Goal: Task Accomplishment & Management: Manage account settings

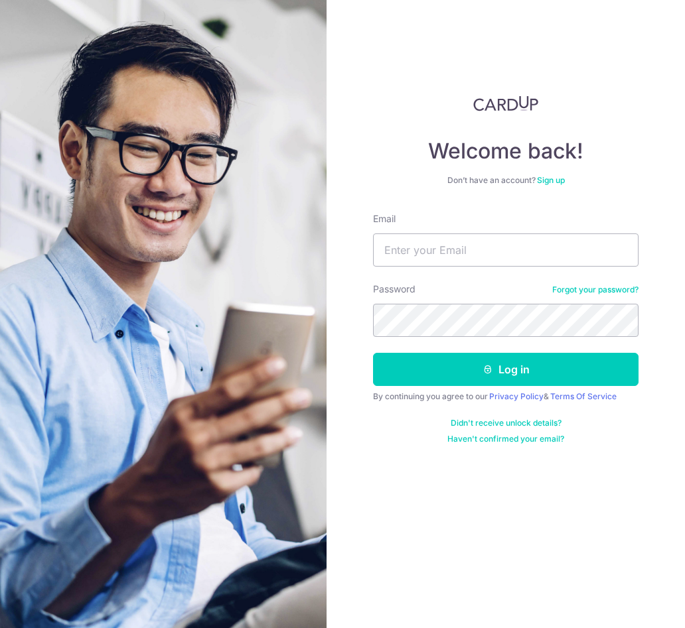
click at [443, 240] on input "Email" at bounding box center [505, 250] width 265 height 33
type input "[PERSON_NAME][EMAIL_ADDRESS][DOMAIN_NAME]"
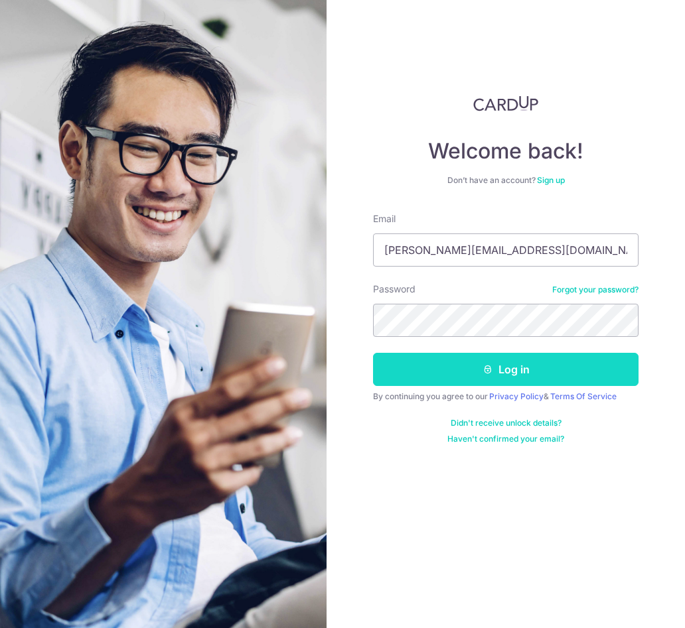
click at [572, 364] on button "Log in" at bounding box center [505, 369] width 265 height 33
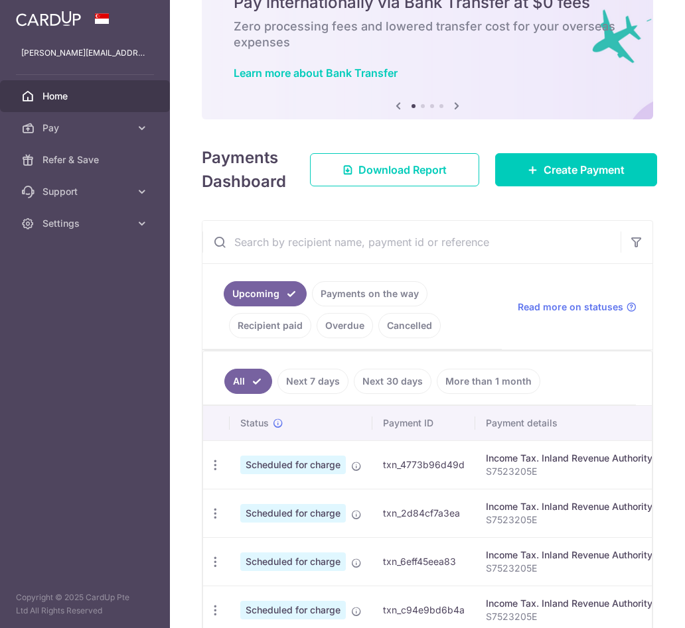
scroll to position [133, 0]
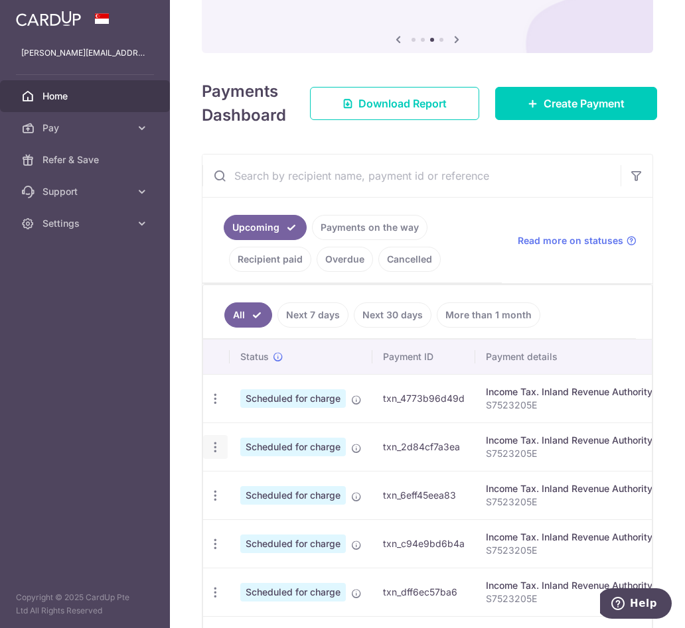
click at [213, 447] on icon "button" at bounding box center [215, 448] width 14 height 14
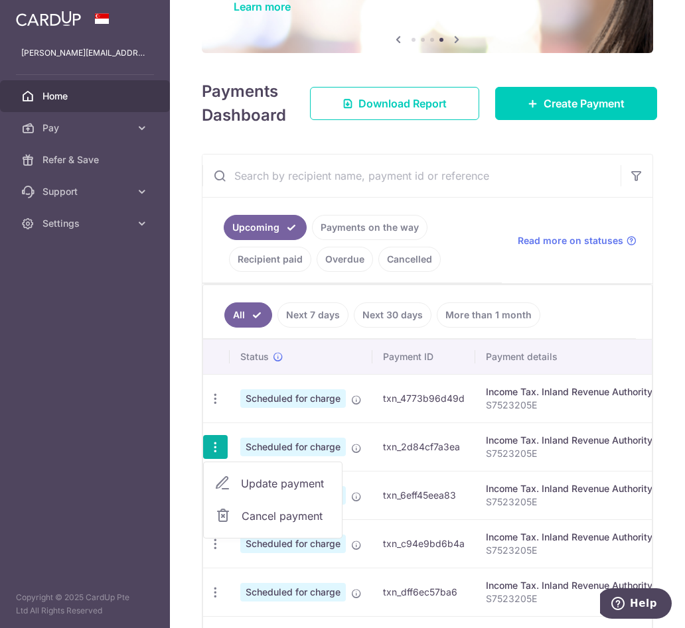
click at [246, 478] on span "Update payment" at bounding box center [286, 484] width 90 height 16
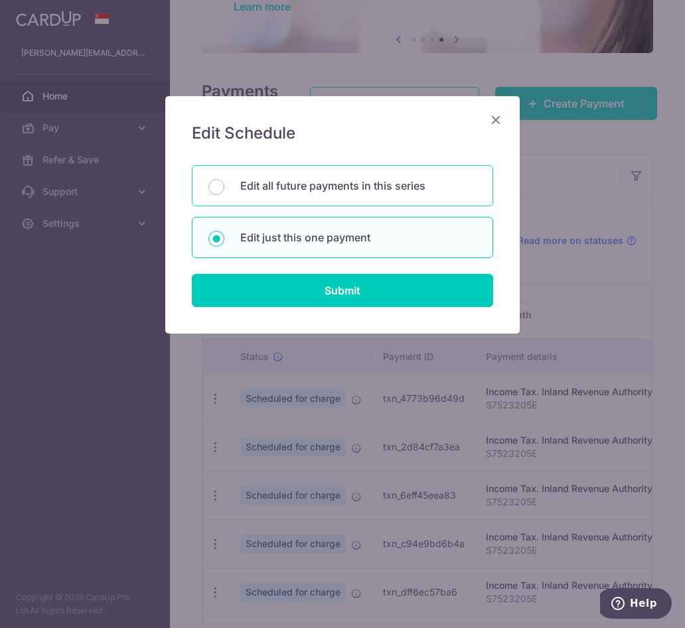
click at [293, 184] on p "Edit all future payments in this series" at bounding box center [358, 186] width 236 height 16
click at [224, 184] on input "Edit all future payments in this series" at bounding box center [216, 187] width 16 height 16
radio input "true"
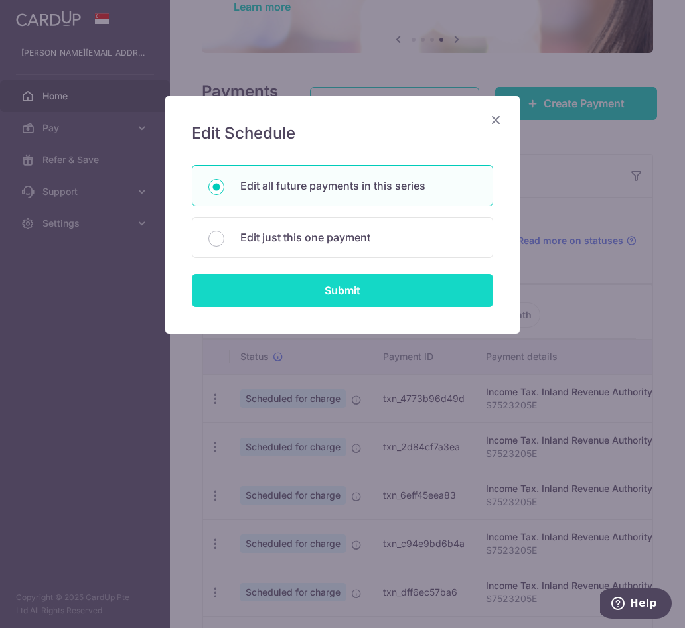
click at [320, 293] on input "Submit" at bounding box center [342, 290] width 301 height 33
radio input "true"
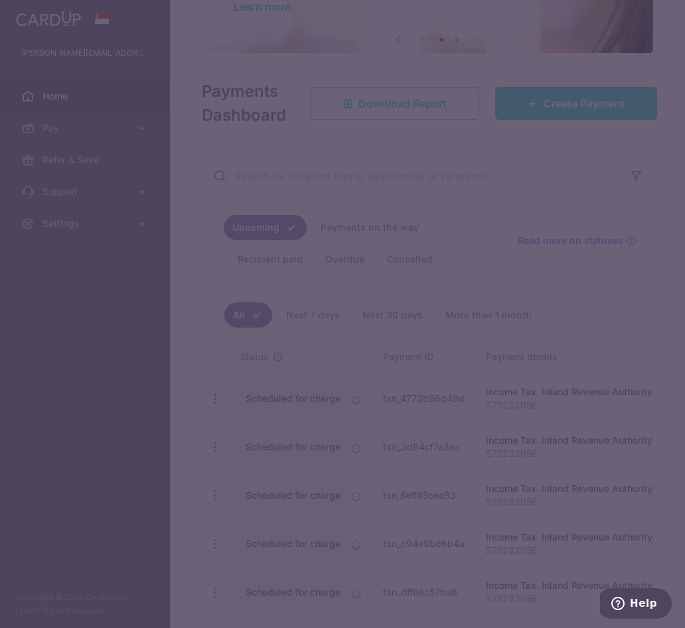
type input "453,698.45"
type input "S7523205E"
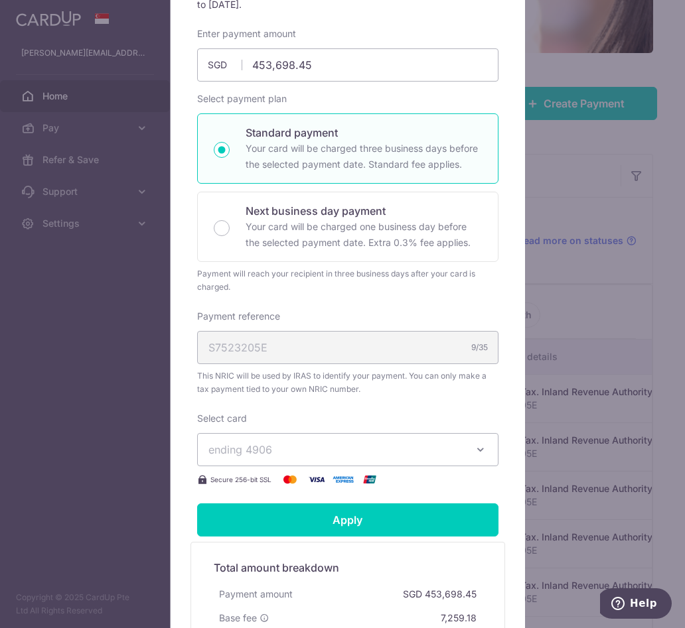
scroll to position [199, 0]
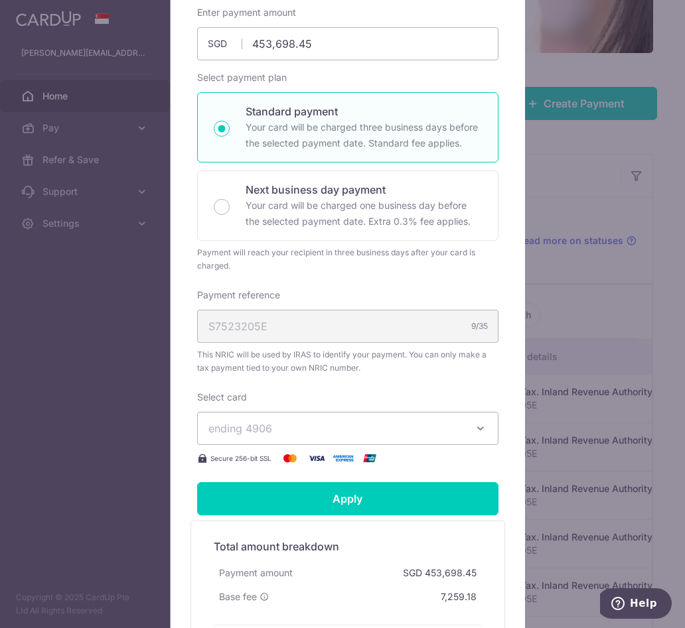
click at [381, 422] on span "ending 4906" at bounding box center [335, 429] width 255 height 16
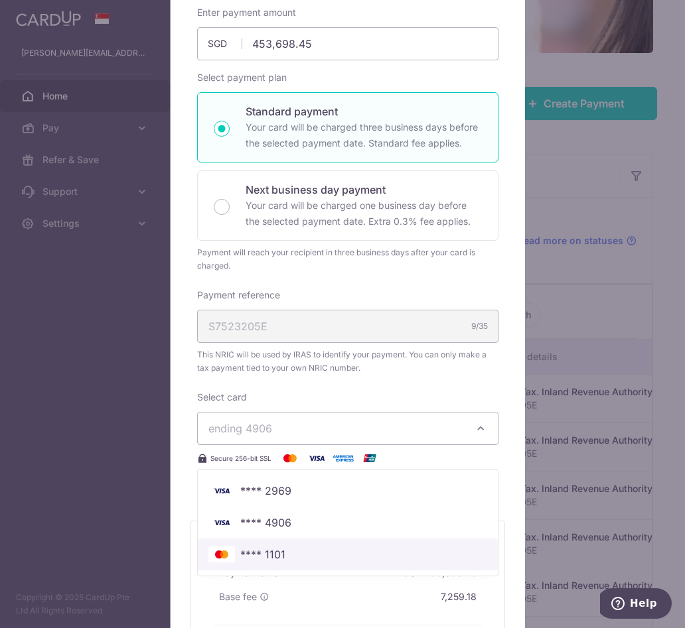
click at [330, 556] on span "**** 1101" at bounding box center [347, 555] width 279 height 16
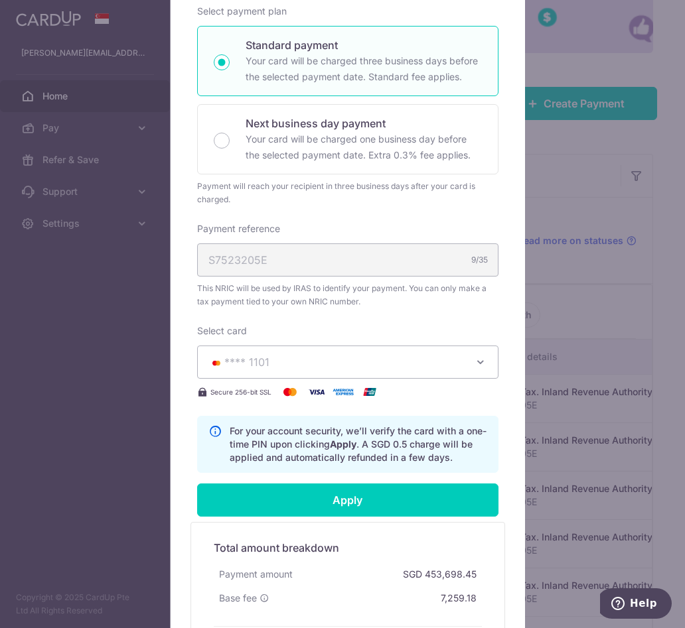
scroll to position [332, 0]
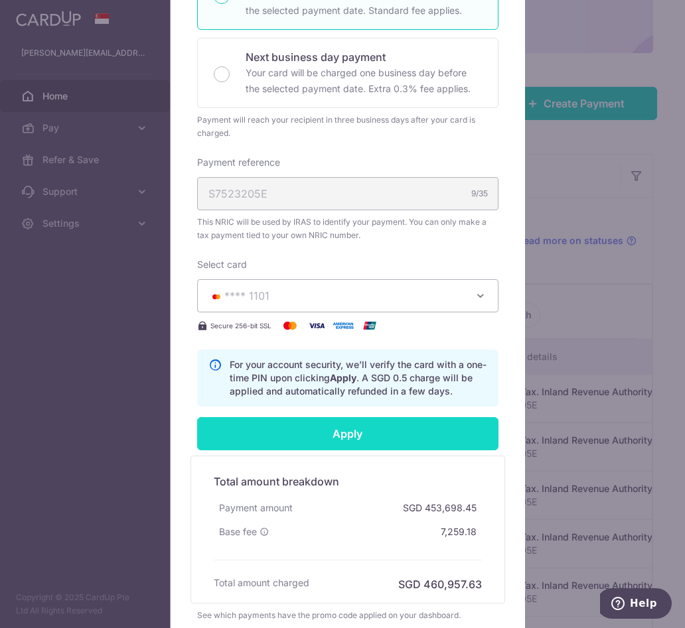
click at [338, 433] on input "Apply" at bounding box center [347, 433] width 301 height 33
